Goal: Task Accomplishment & Management: Use online tool/utility

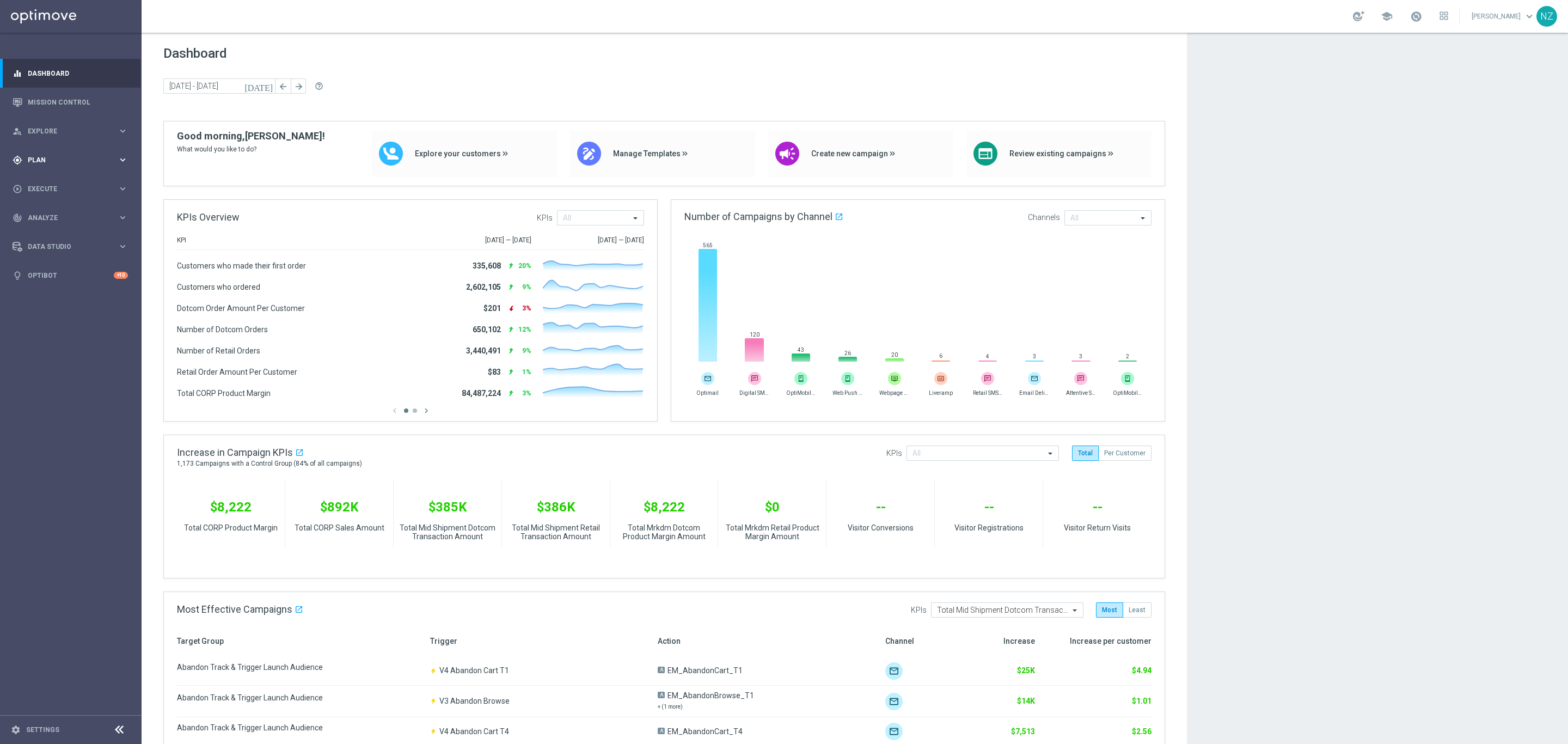
click at [46, 160] on span "Plan" at bounding box center [72, 160] width 90 height 7
click at [51, 114] on link "Mission Control" at bounding box center [77, 102] width 100 height 29
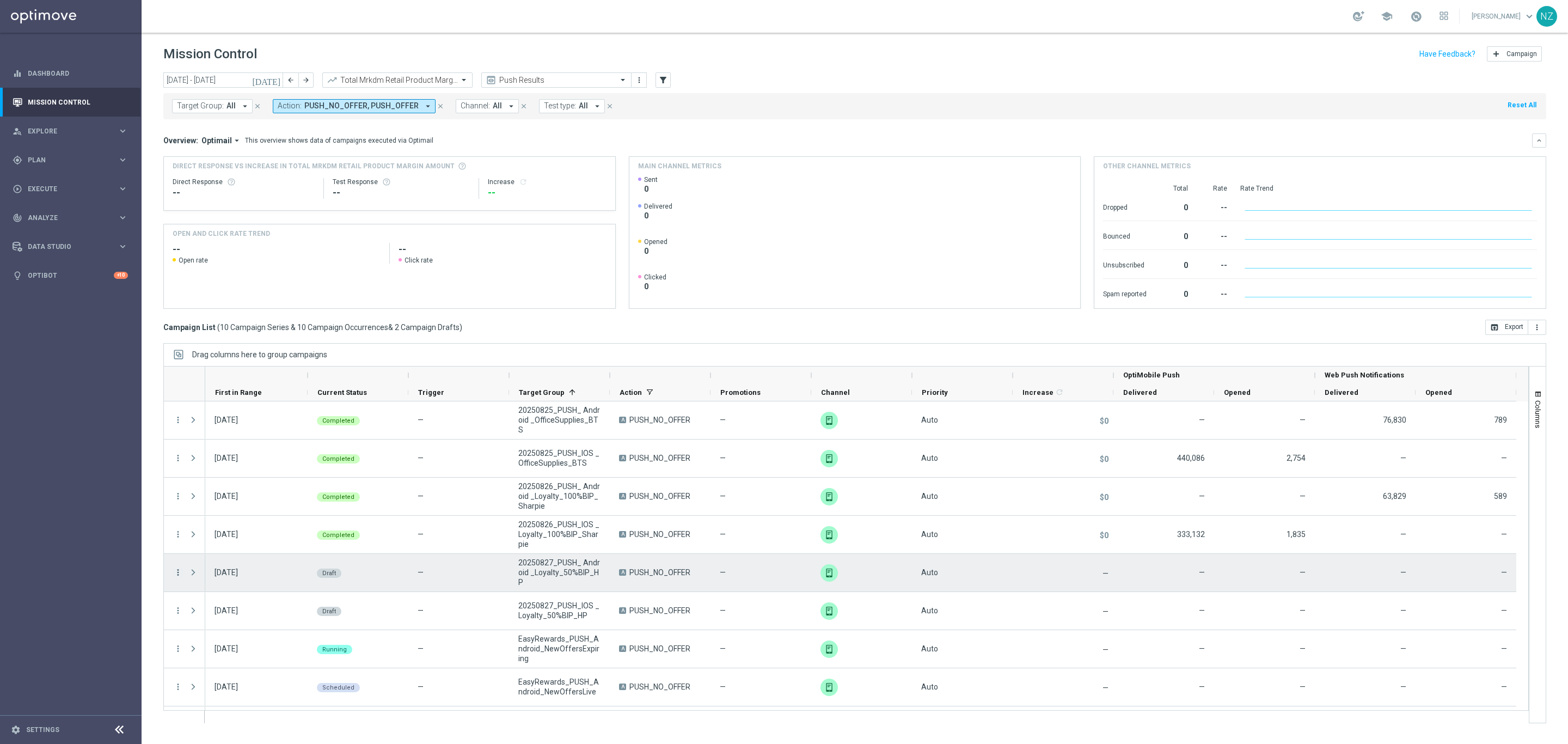
click at [180, 568] on icon "more_vert" at bounding box center [178, 572] width 10 height 10
click at [210, 615] on span "Edit" at bounding box center [206, 615] width 12 height 7
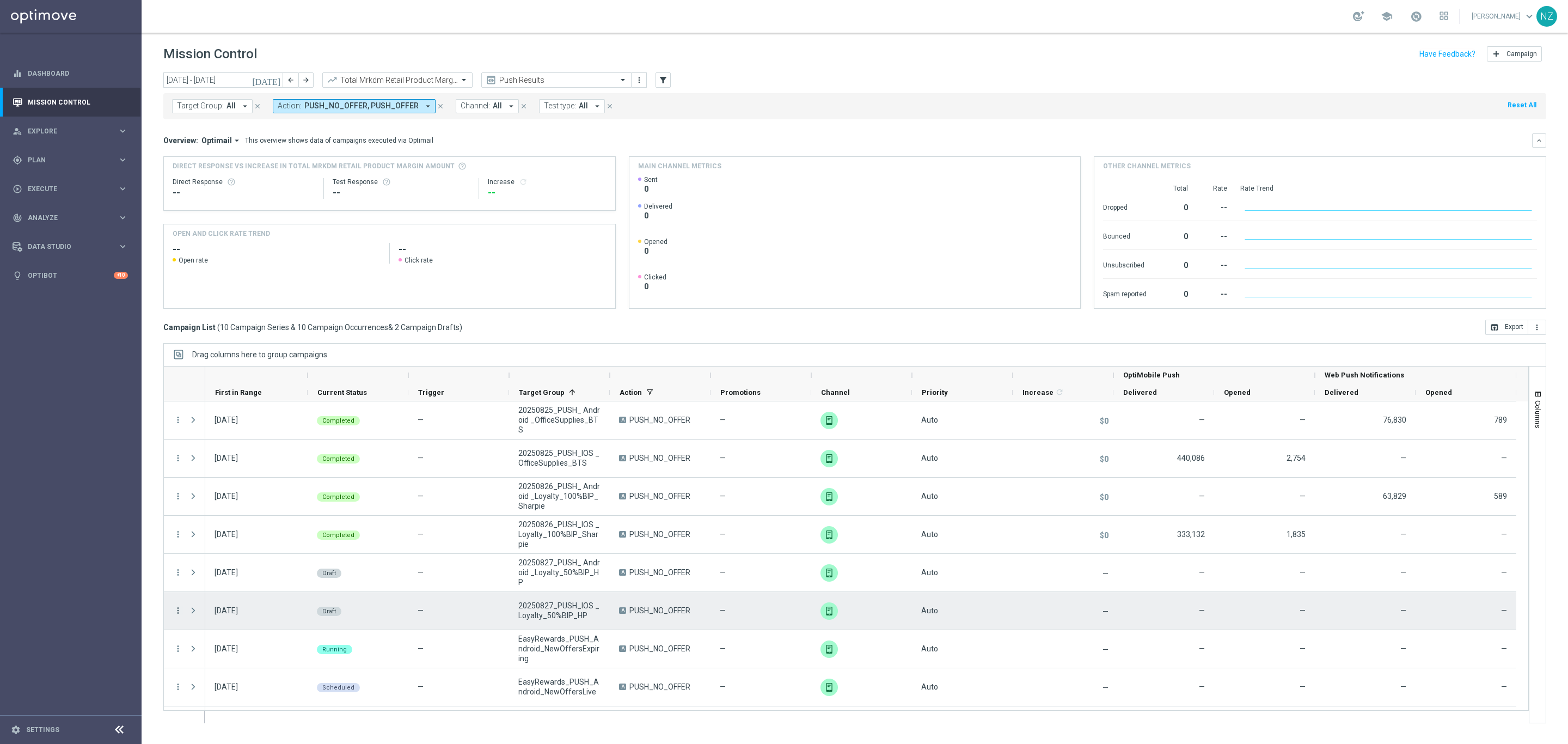
click at [178, 608] on icon "more_vert" at bounding box center [178, 610] width 10 height 10
click at [214, 653] on div "Edit" at bounding box center [250, 653] width 101 height 7
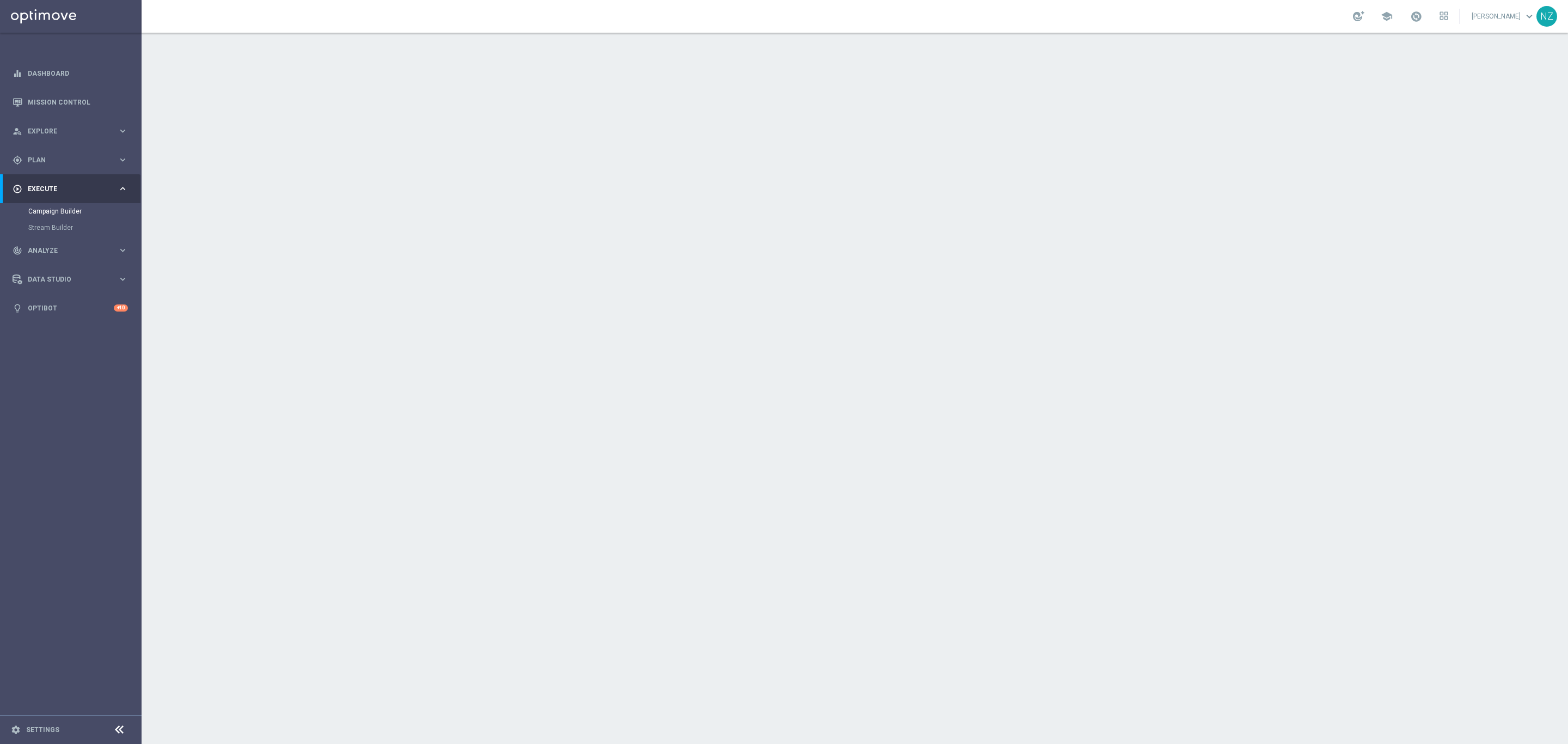
click at [1110, 494] on button "Create Campaign" at bounding box center [1137, 486] width 72 height 22
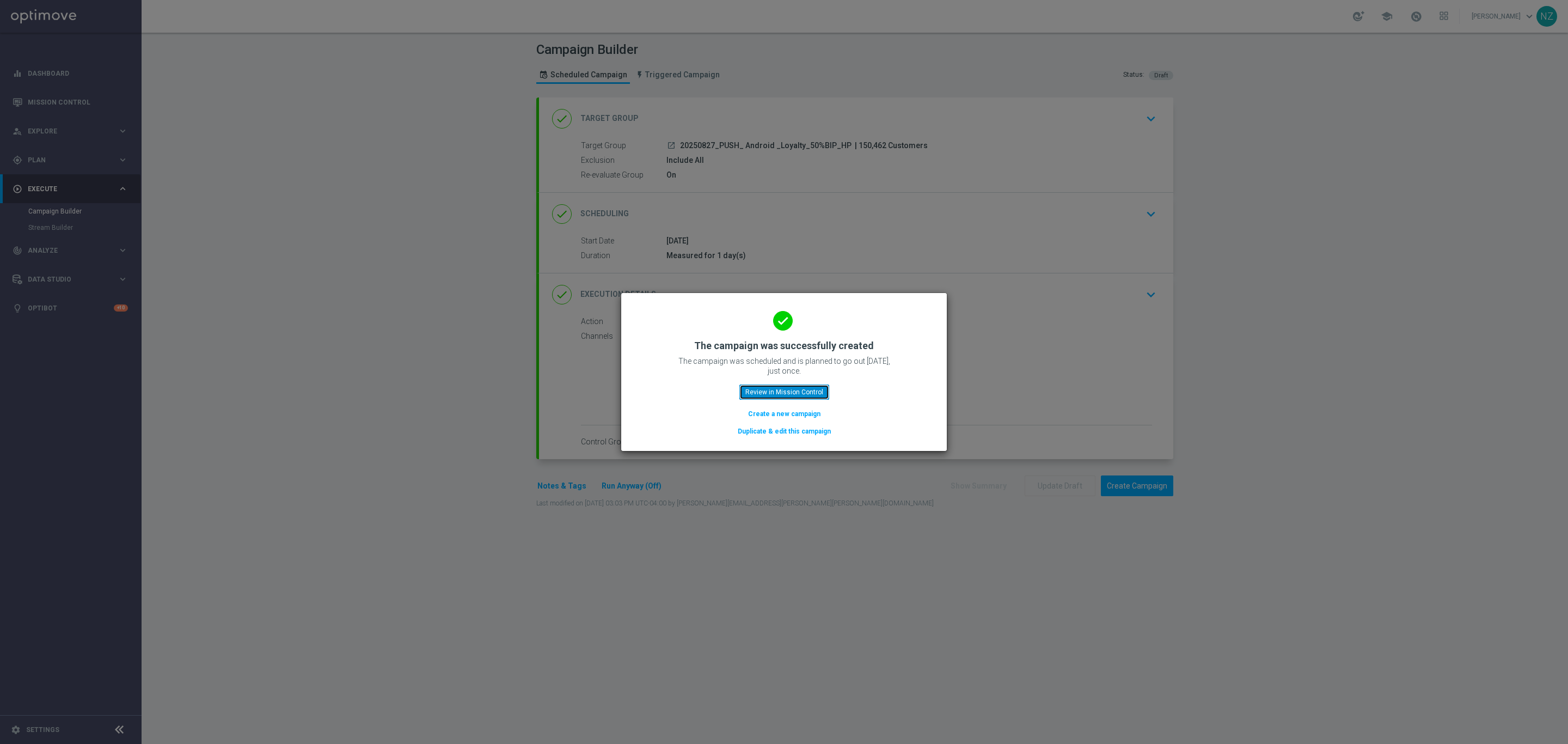
click at [794, 385] on button "Review in Mission Control" at bounding box center [784, 392] width 90 height 15
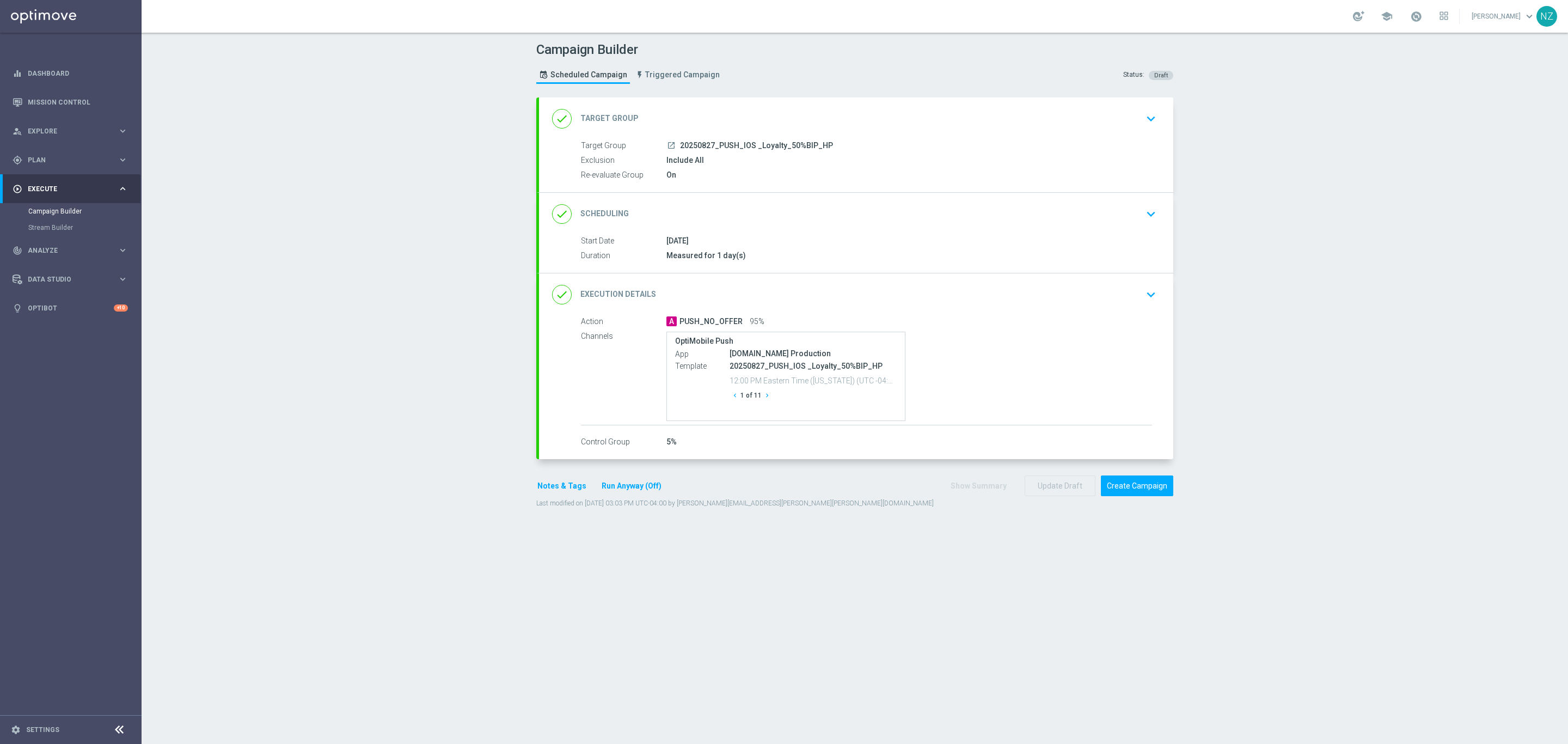
click at [1145, 297] on icon "keyboard_arrow_down" at bounding box center [1151, 294] width 17 height 17
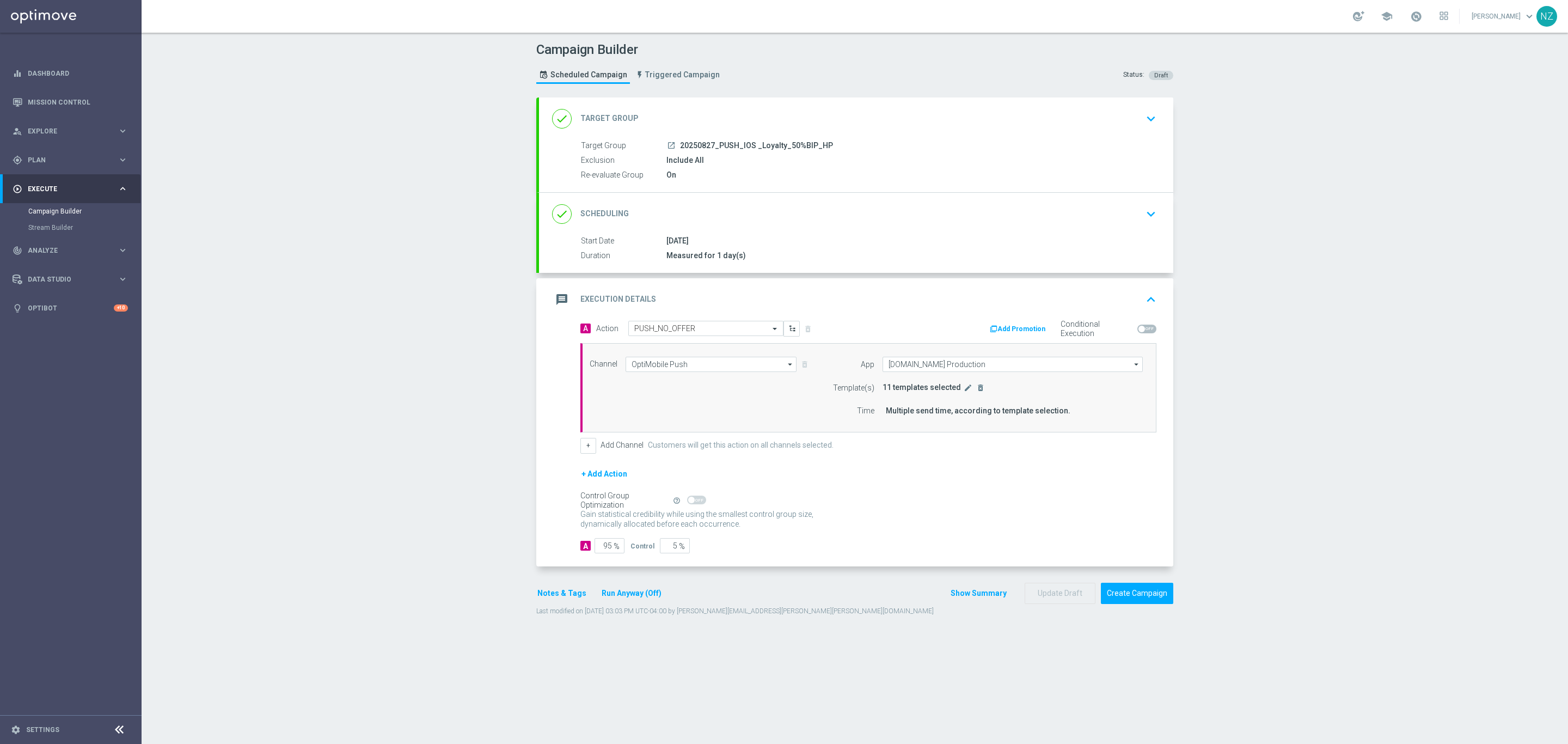
click at [1148, 119] on icon "keyboard_arrow_down" at bounding box center [1151, 119] width 17 height 17
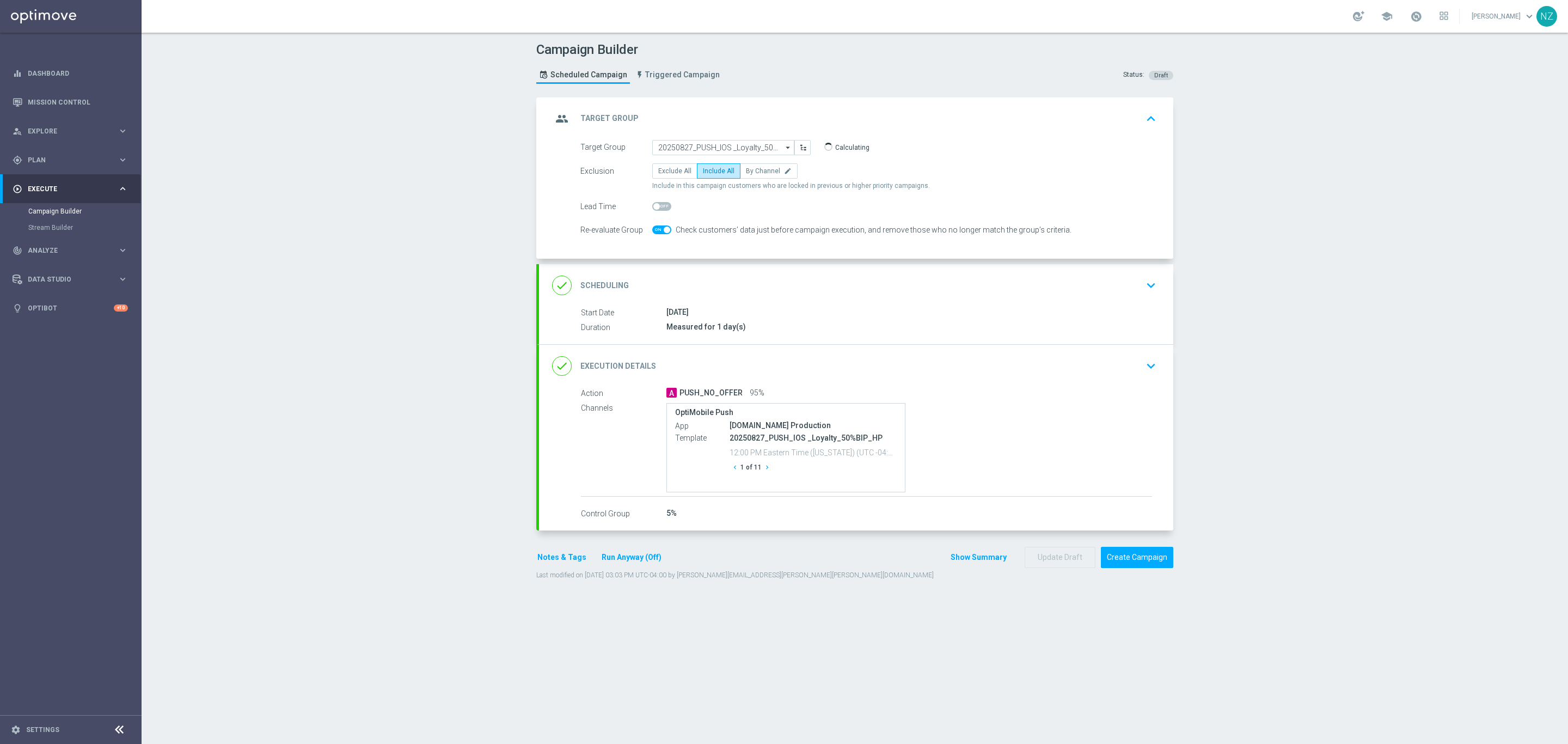
click at [1142, 367] on button "keyboard_arrow_down" at bounding box center [1151, 366] width 18 height 21
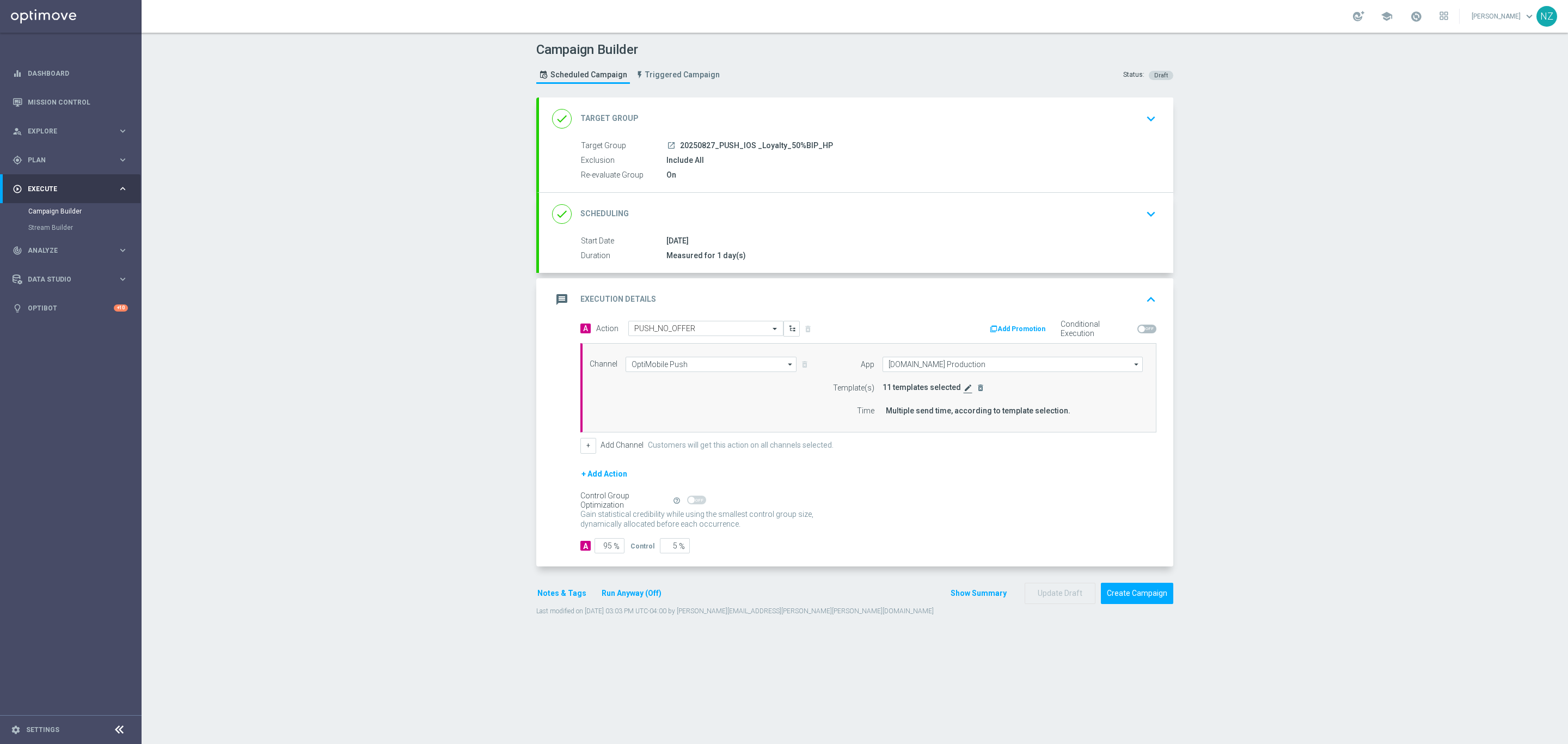
click at [964, 391] on icon "edit" at bounding box center [968, 387] width 9 height 9
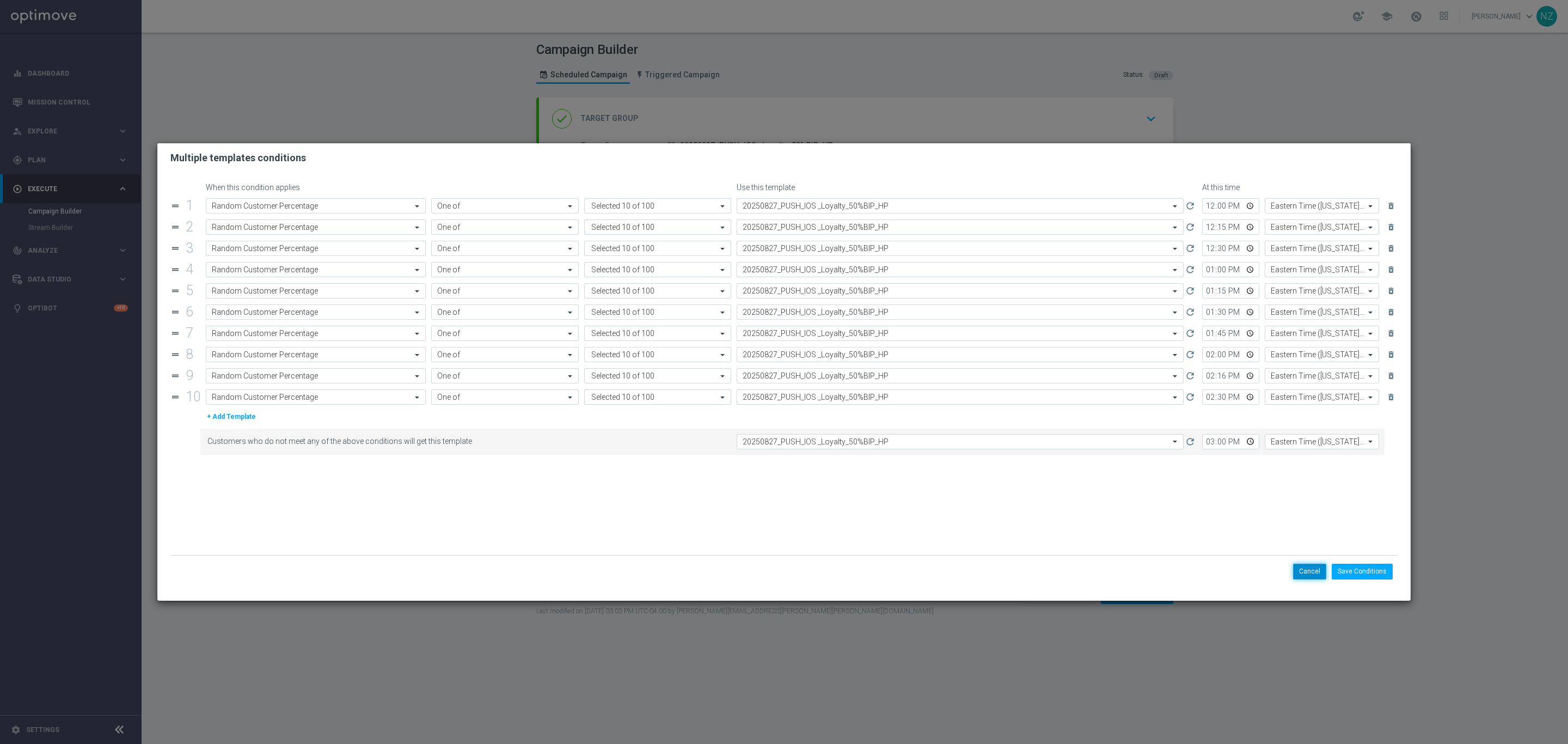
click at [1319, 568] on button "Cancel" at bounding box center [1309, 571] width 33 height 15
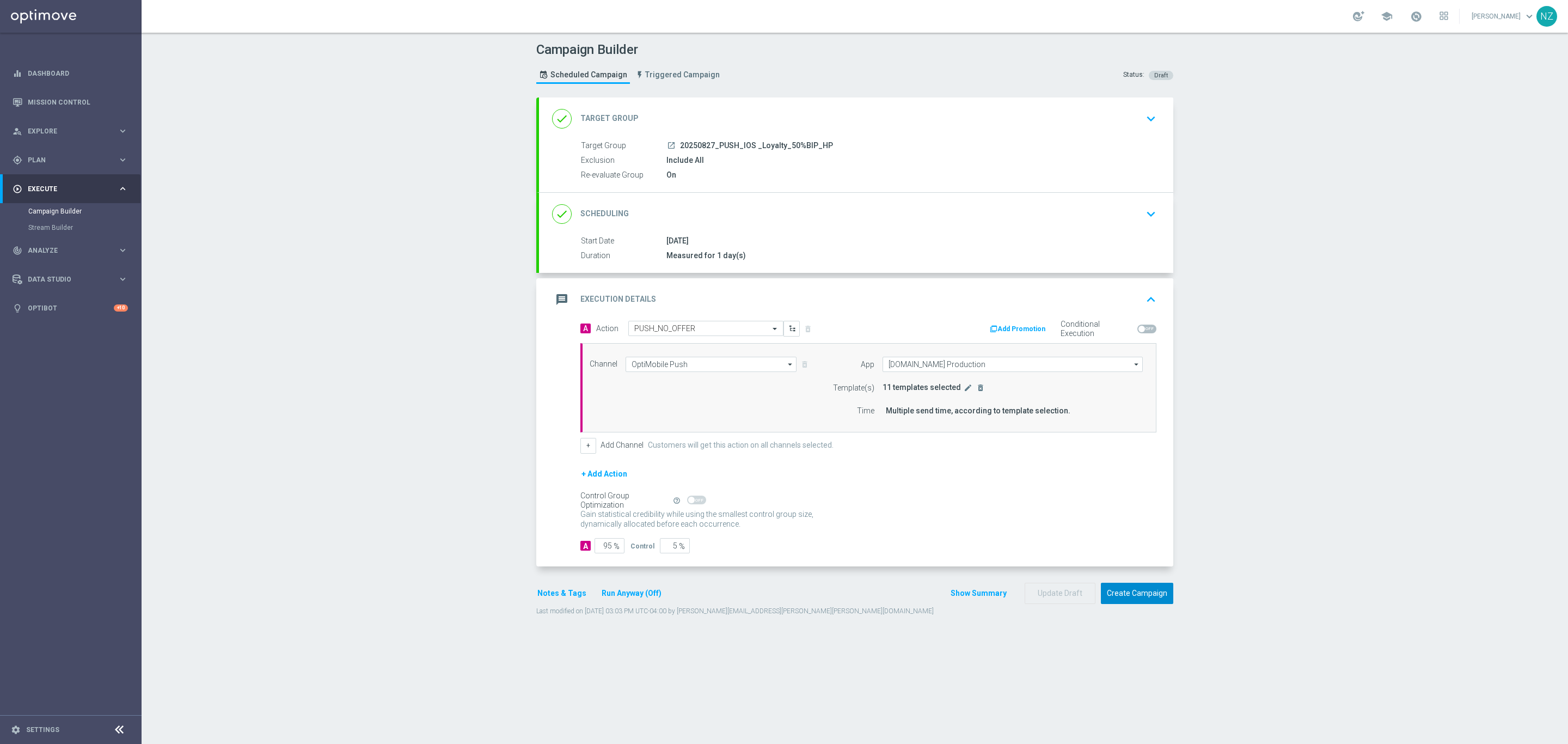
click at [1143, 601] on button "Create Campaign" at bounding box center [1137, 593] width 72 height 22
